Goal: Task Accomplishment & Management: Manage account settings

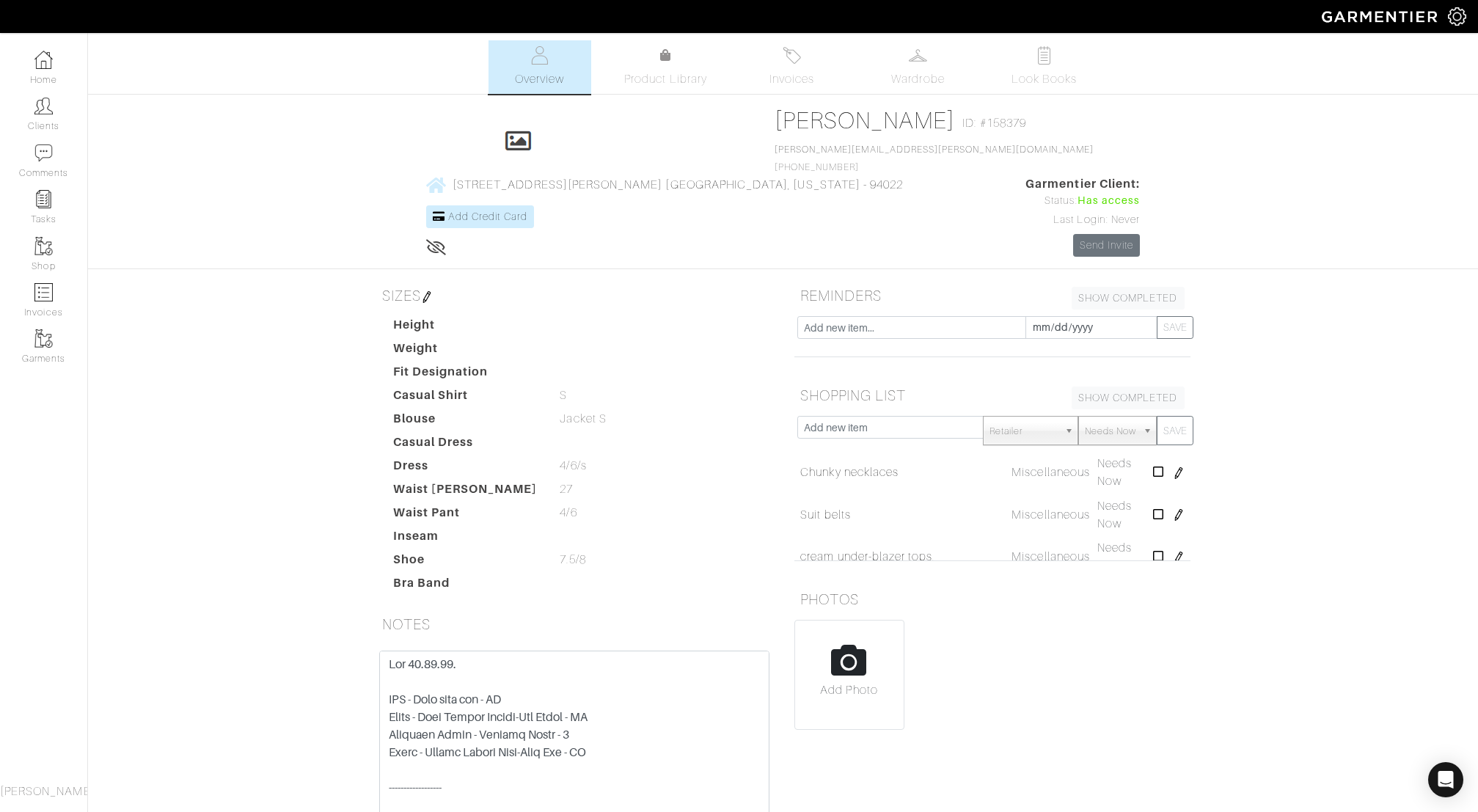
scroll to position [76, 0]
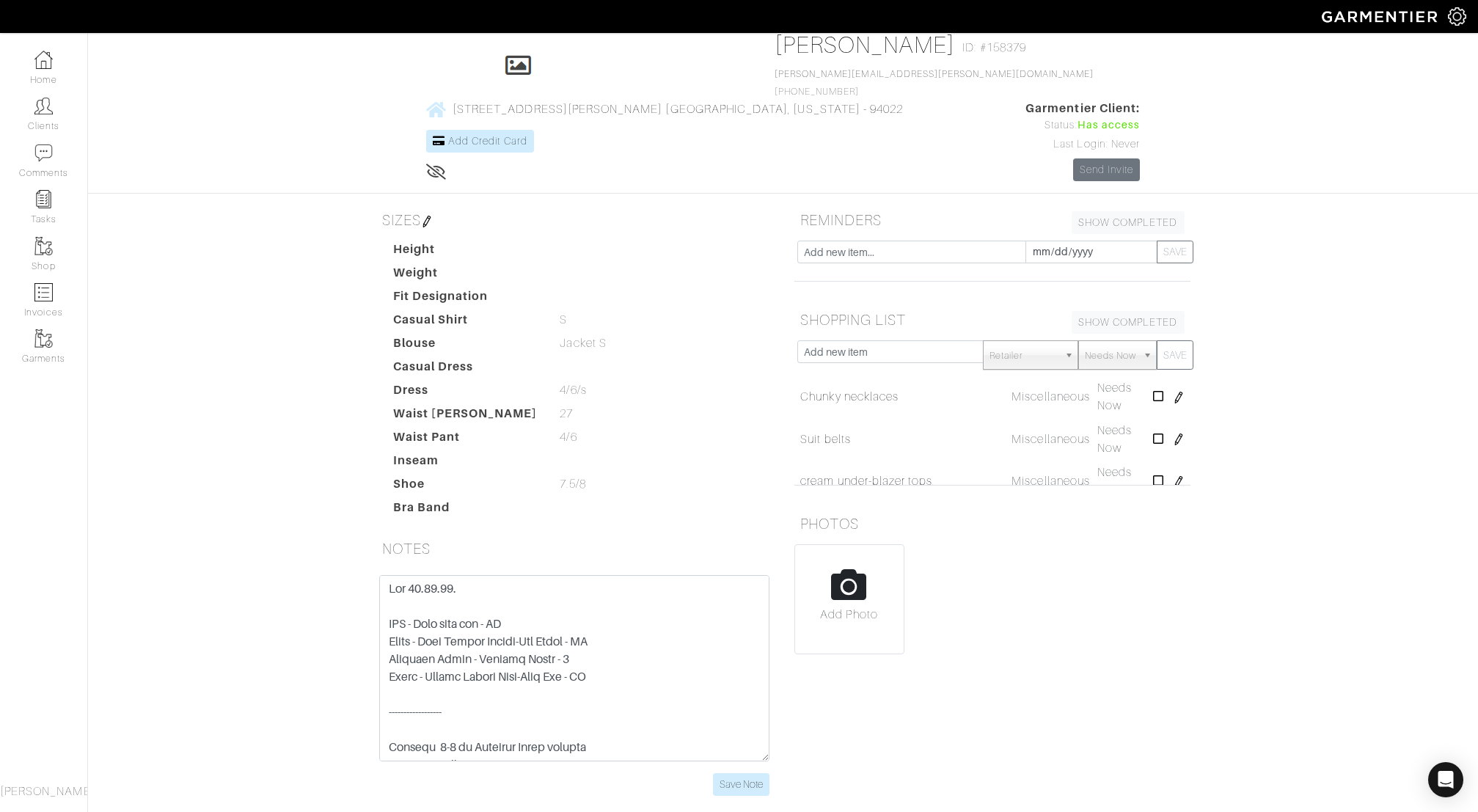
click at [725, 730] on div "Save Note" at bounding box center [574, 694] width 418 height 238
click at [725, 773] on input "Save Note" at bounding box center [741, 784] width 56 height 23
click at [31, 88] on link "Home" at bounding box center [43, 68] width 88 height 46
click at [53, 113] on link "Clients" at bounding box center [43, 113] width 88 height 46
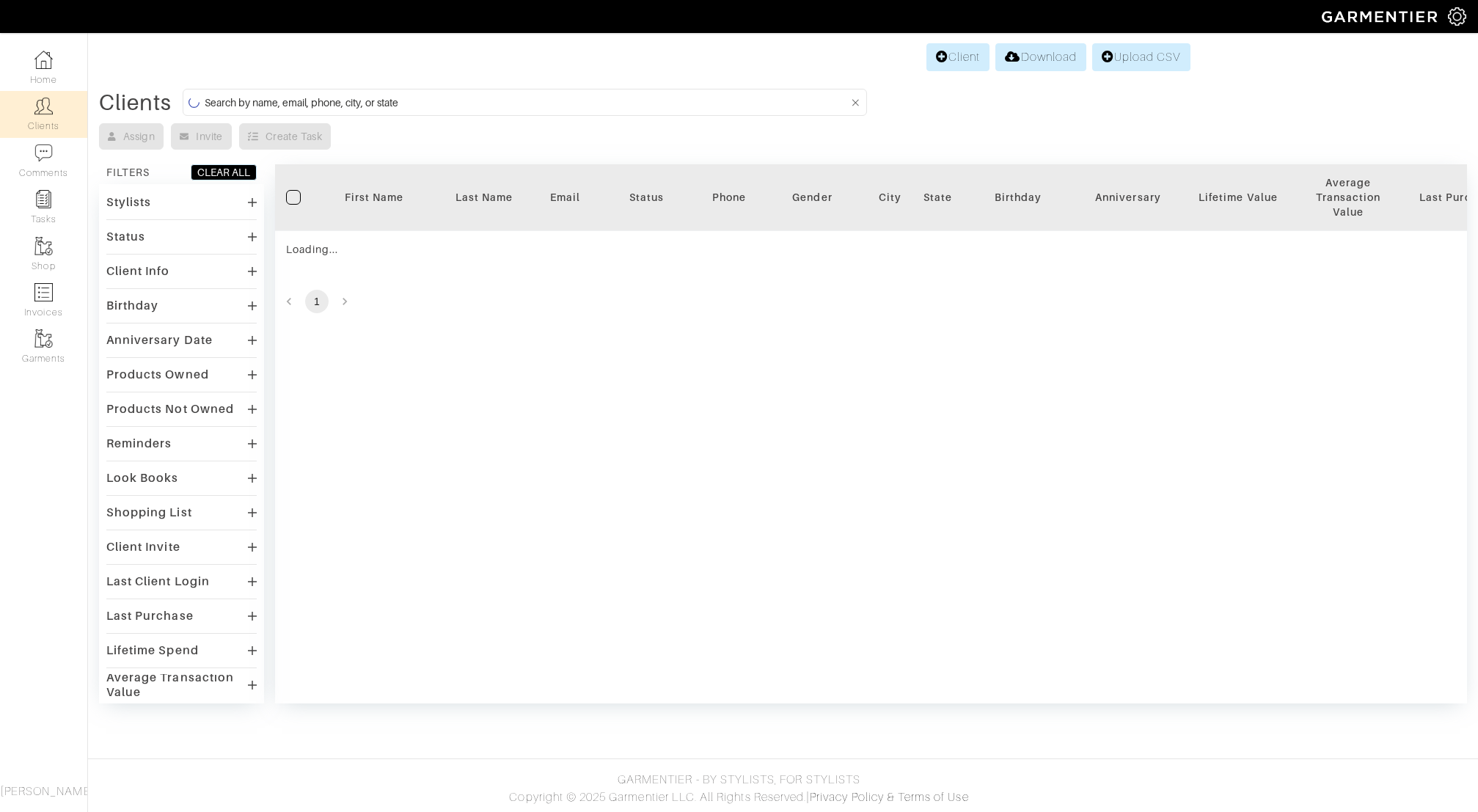
click at [53, 113] on link "Clients" at bounding box center [43, 113] width 88 height 46
click at [332, 103] on input at bounding box center [526, 102] width 643 height 18
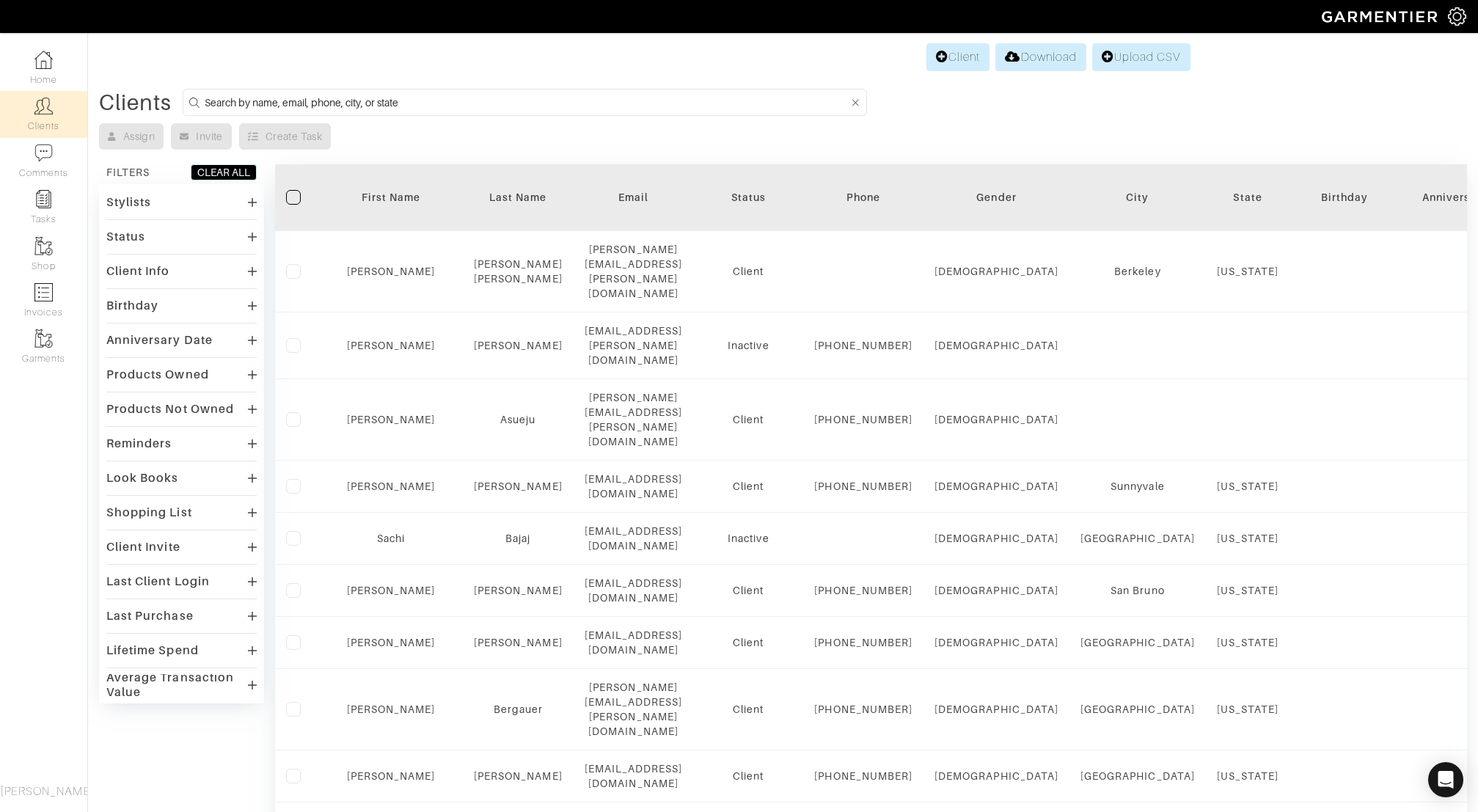
click at [332, 103] on input at bounding box center [526, 102] width 643 height 18
type input "jamie"
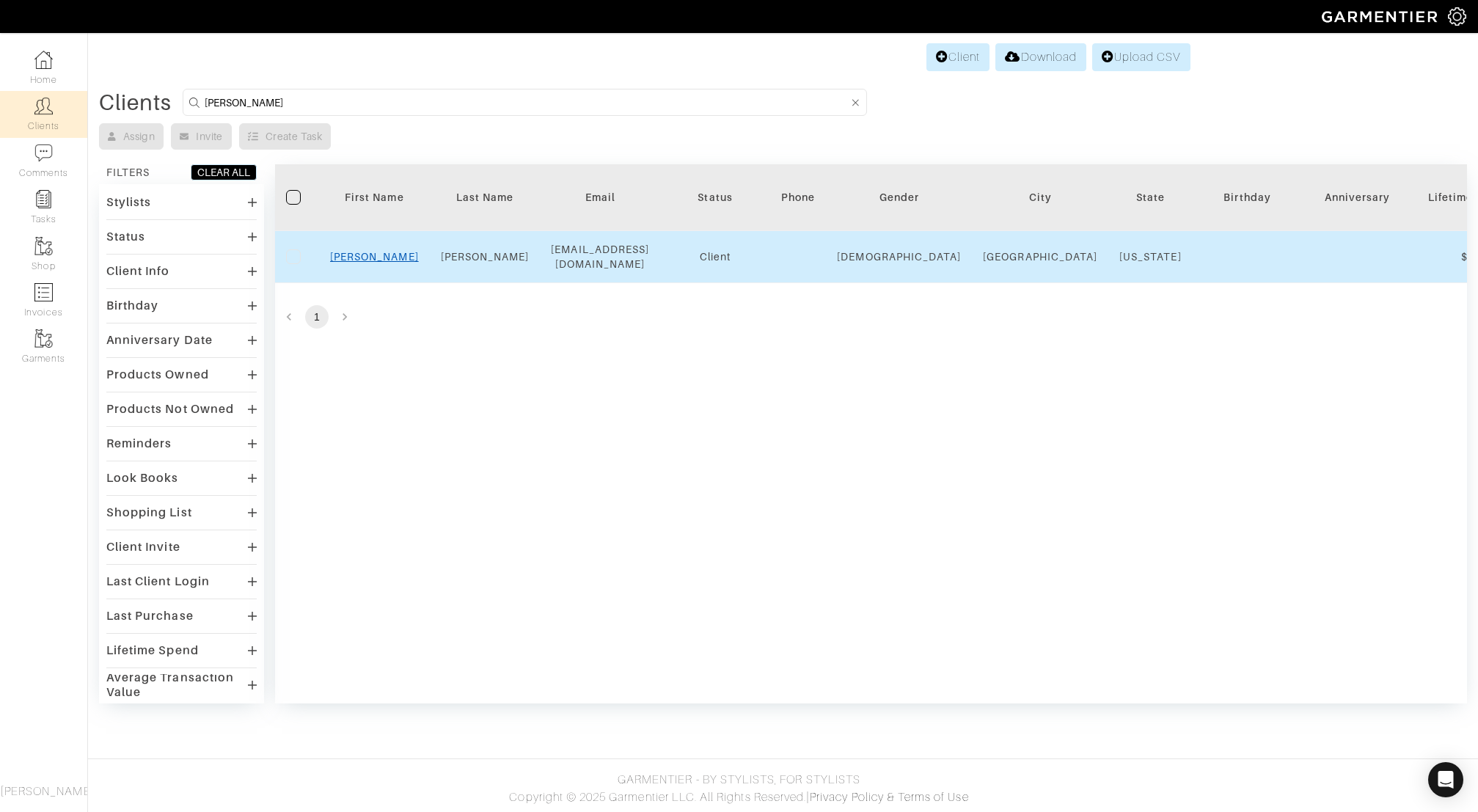
click at [367, 251] on link "Jamie" at bounding box center [374, 256] width 88 height 12
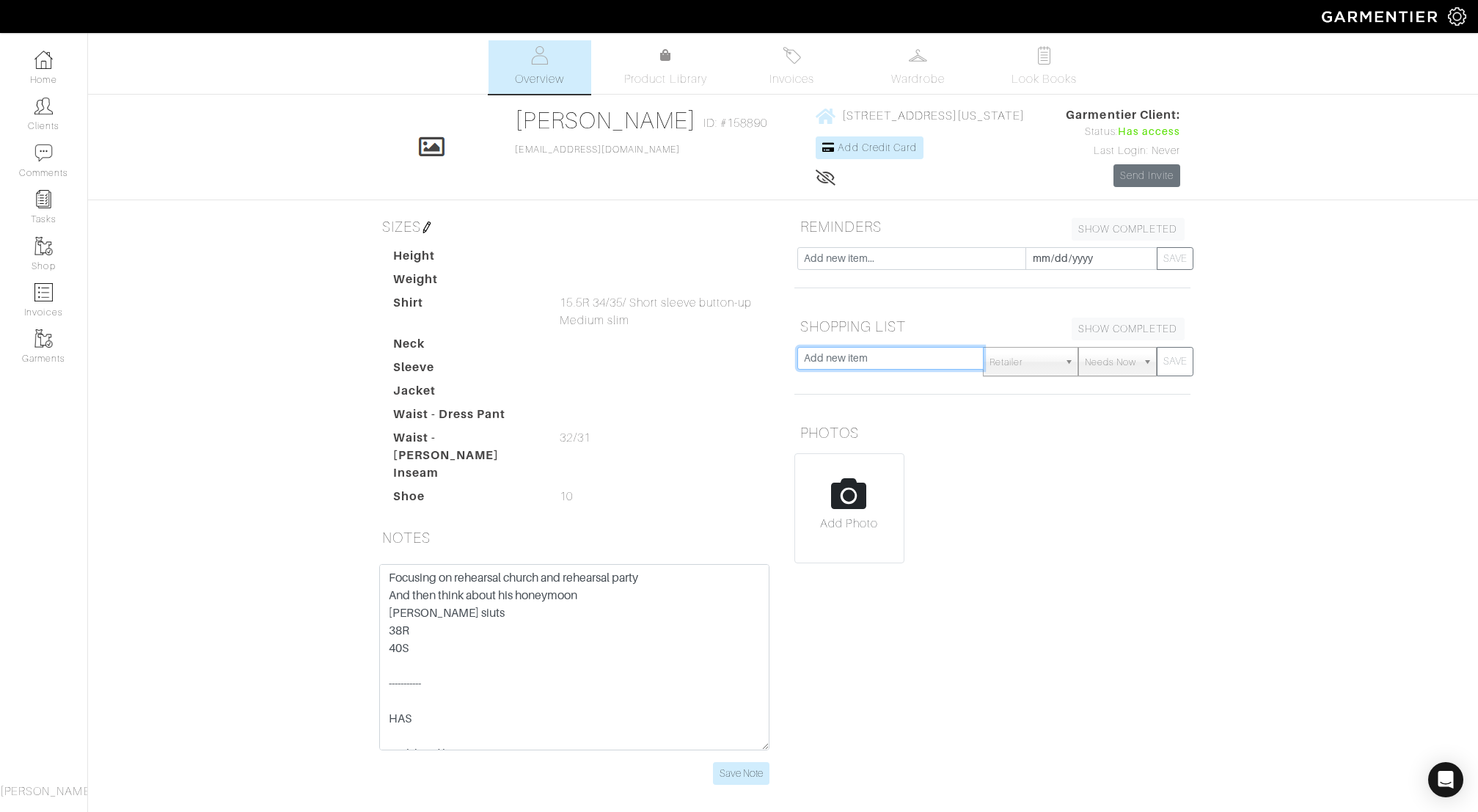
click at [858, 363] on input "text" at bounding box center [890, 358] width 187 height 23
type input "Basic tees"
click at [1166, 354] on button "SAVE" at bounding box center [1175, 361] width 37 height 29
click at [898, 355] on input "text" at bounding box center [890, 358] width 187 height 23
type input "Sweaters"
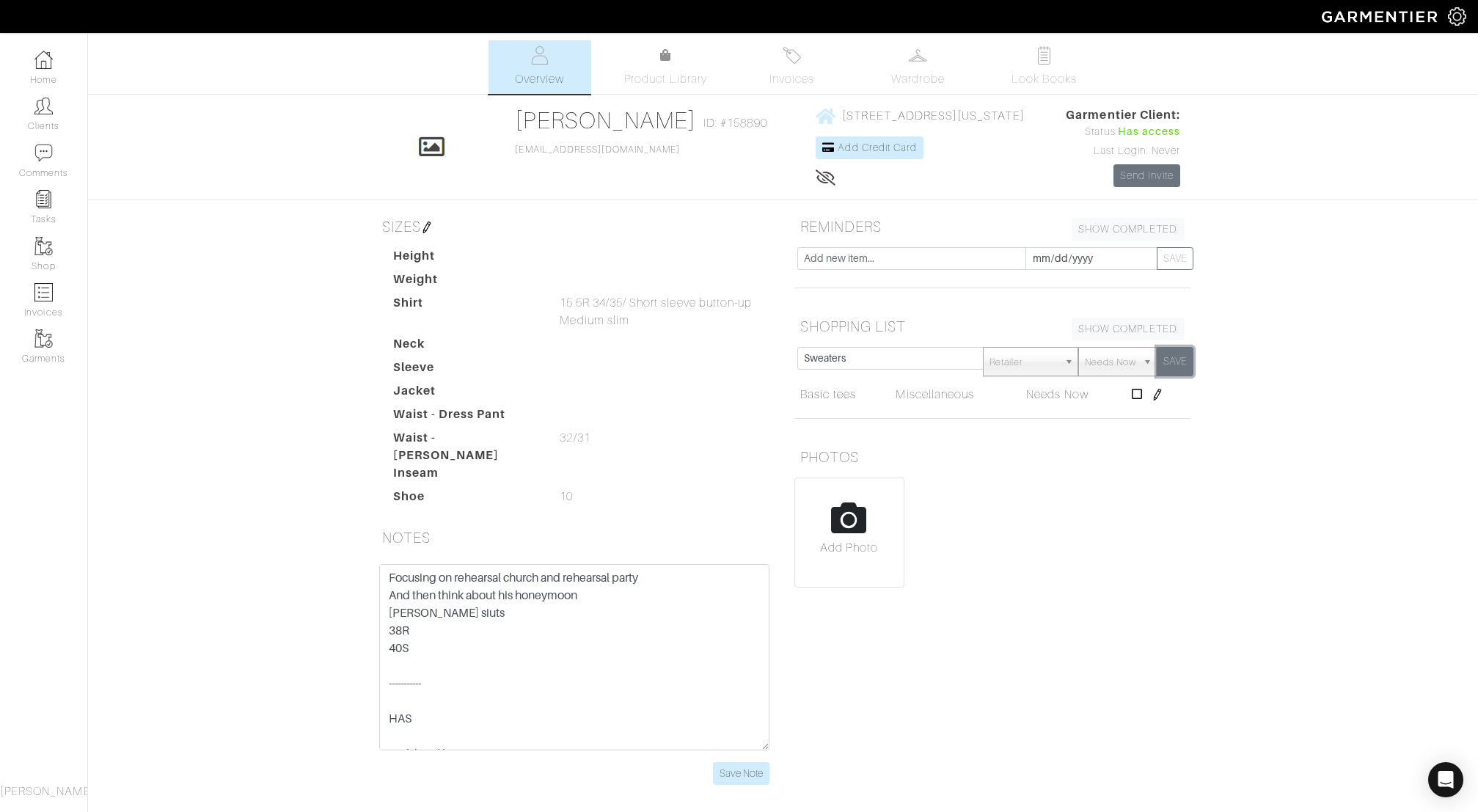
click at [1178, 362] on button "SAVE" at bounding box center [1175, 361] width 37 height 29
click at [848, 260] on input "text" at bounding box center [911, 258] width 229 height 23
type input "Seasonal Check-in"
click at [1066, 257] on input "[DATE]" at bounding box center [1091, 258] width 132 height 23
click at [1171, 94] on div "« [DATE] » Su Mo Tu We Th Fr Sa 27 28 29 30 31 1 2 3 4 5 6 7 8 9 10 11 12 13 14…" at bounding box center [1100, 165] width 148 height 160
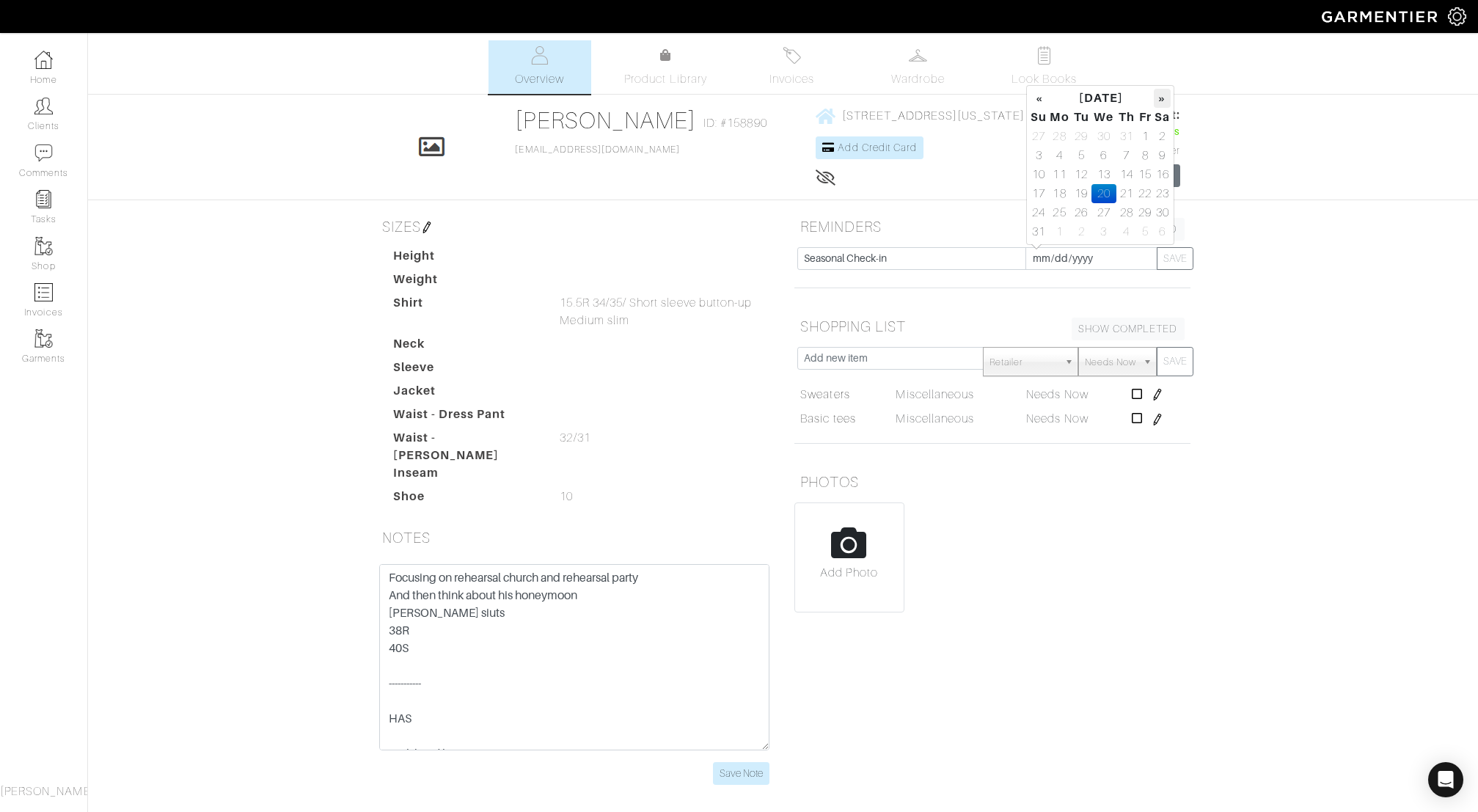
click at [1161, 99] on th "»" at bounding box center [1162, 98] width 17 height 19
click at [1097, 191] on td "19" at bounding box center [1103, 194] width 25 height 19
type input "[DATE]"
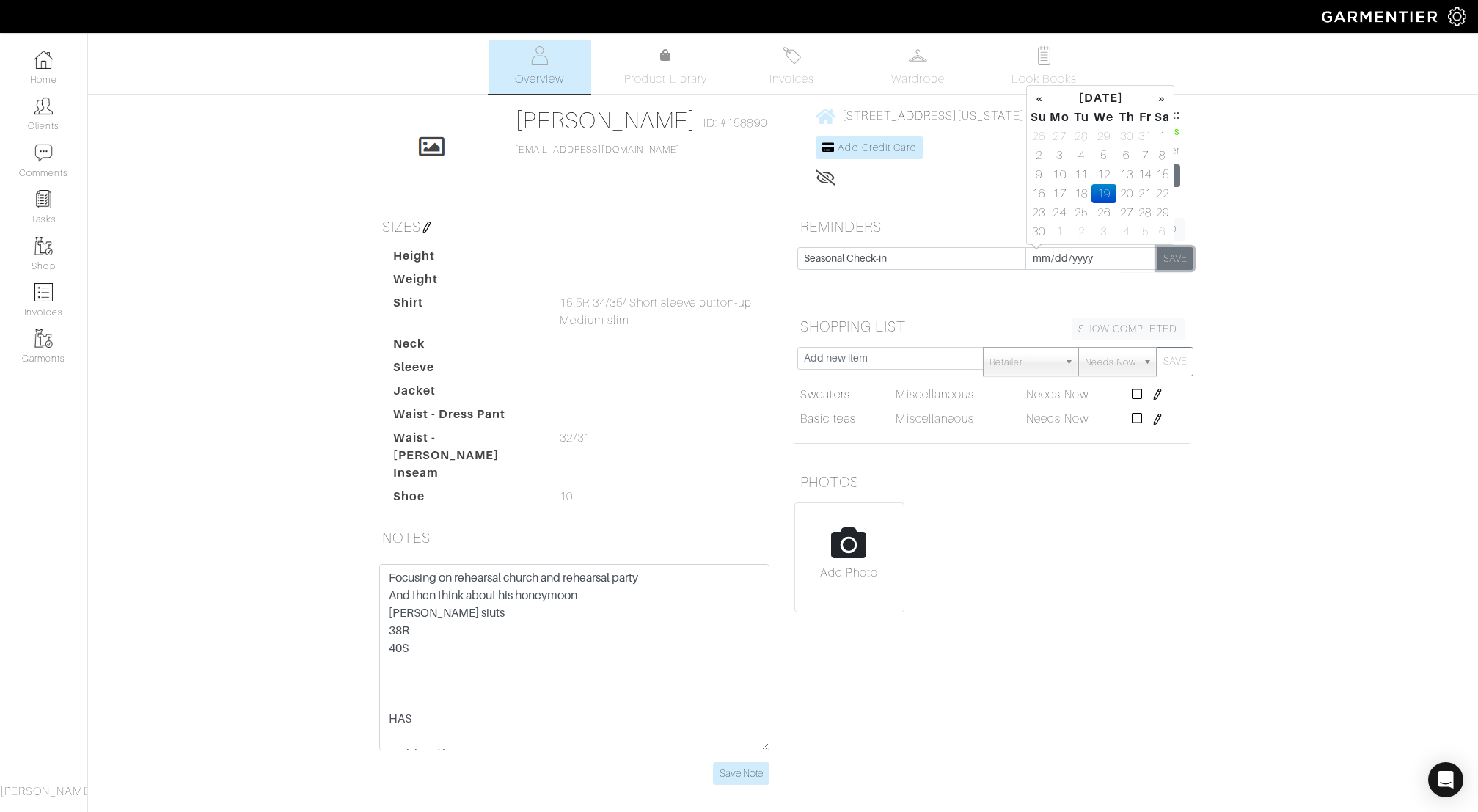
click at [1169, 258] on button "SAVE" at bounding box center [1175, 258] width 37 height 23
type input "[DATE]"
